Goal: Task Accomplishment & Management: Use online tool/utility

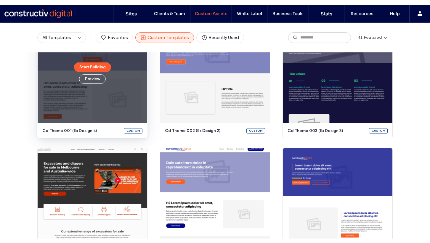
scroll to position [320, 0]
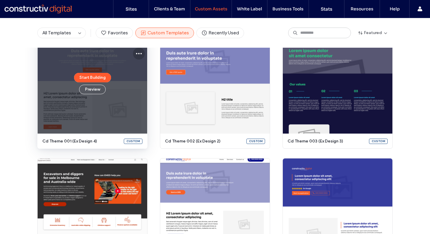
click at [137, 53] on icon at bounding box center [138, 53] width 7 height 7
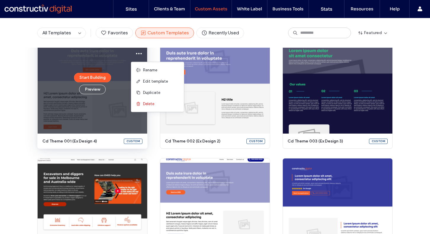
click at [31, 78] on div "Create a custom template Turn any template into a reusable, customized asset in…" at bounding box center [215, 90] width 430 height 615
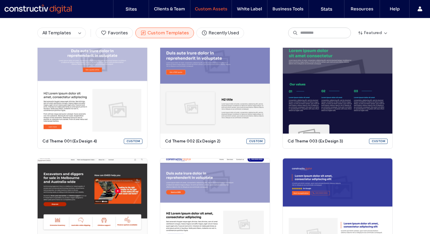
click at [12, 45] on div "All Templates Favorites Custom Templates Recently Used Featured" at bounding box center [215, 33] width 430 height 30
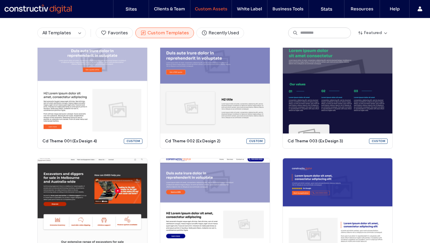
click at [52, 9] on div at bounding box center [37, 8] width 67 height 9
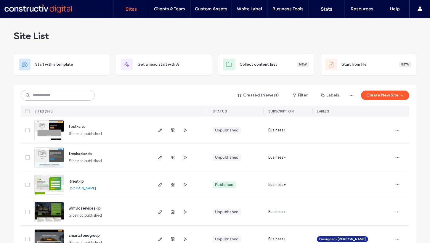
click at [123, 22] on div "Site List" at bounding box center [215, 36] width 403 height 36
click at [49, 95] on input at bounding box center [58, 95] width 74 height 11
type input "******"
